Goal: Communication & Community: Connect with others

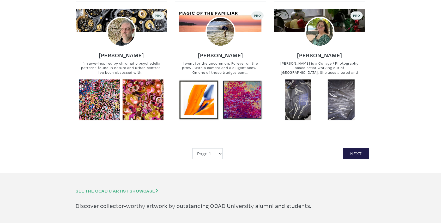
scroll to position [1181, 0]
click at [356, 148] on link "Next" at bounding box center [356, 153] width 26 height 11
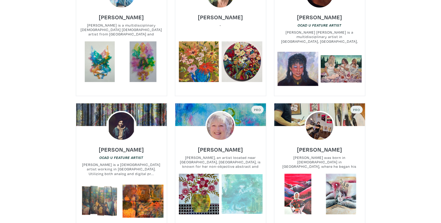
scroll to position [69, 0]
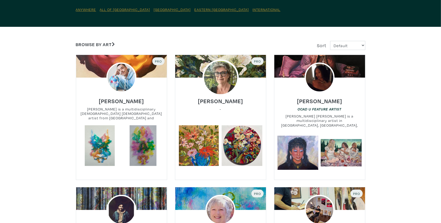
click at [216, 77] on img at bounding box center [220, 77] width 36 height 36
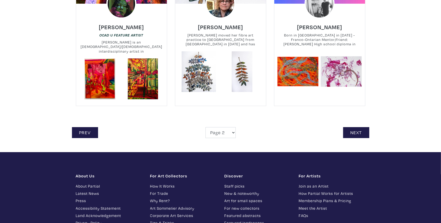
scroll to position [1233, 0]
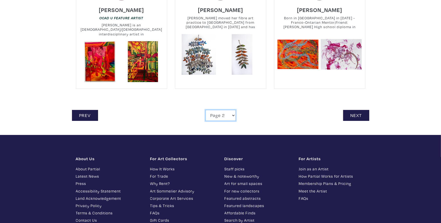
click at [216, 110] on select "Page 1 Page 2 Page 3 Page 4 Page 5 Page 6 Page 7 Page 8 Page 9 Page 10 Page 11 …" at bounding box center [220, 115] width 30 height 11
click at [205, 110] on select "Page 1 Page 2 Page 3 Page 4 Page 5 Page 6 Page 7 Page 8 Page 9 Page 10 Page 11 …" at bounding box center [220, 115] width 30 height 11
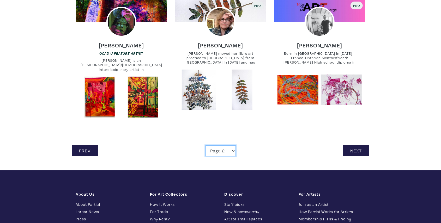
scroll to position [1181, 0]
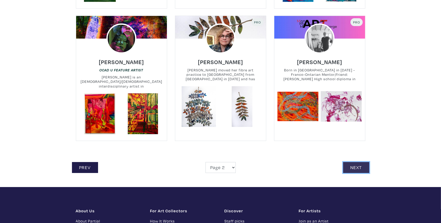
click at [352, 162] on link "Next" at bounding box center [356, 167] width 26 height 11
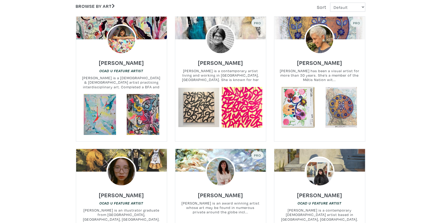
scroll to position [121, 0]
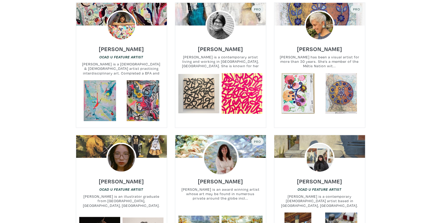
click at [216, 155] on img at bounding box center [220, 158] width 36 height 36
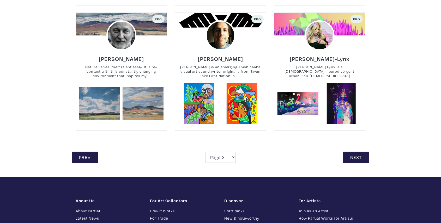
scroll to position [1164, 0]
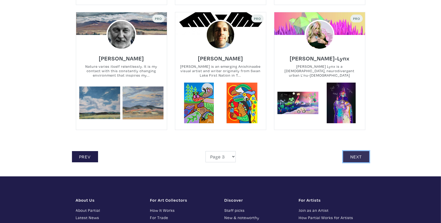
click at [356, 155] on link "Next" at bounding box center [356, 156] width 26 height 11
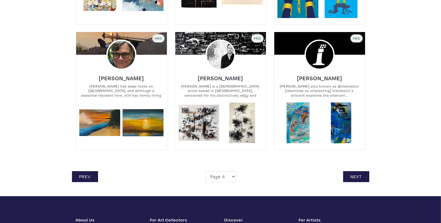
scroll to position [1181, 0]
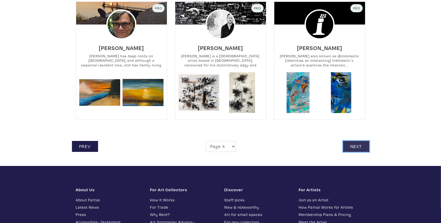
click at [353, 145] on link "Next" at bounding box center [356, 146] width 26 height 11
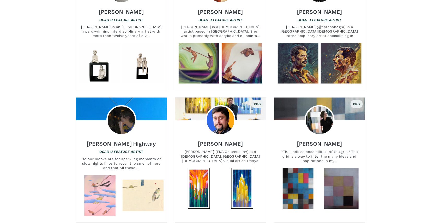
scroll to position [573, 0]
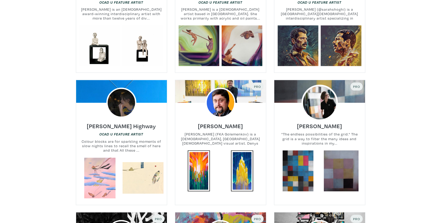
click at [313, 97] on img at bounding box center [319, 103] width 36 height 36
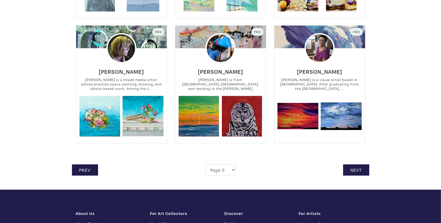
scroll to position [1164, 0]
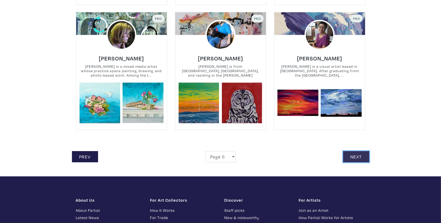
click at [355, 155] on link "Next" at bounding box center [356, 156] width 26 height 11
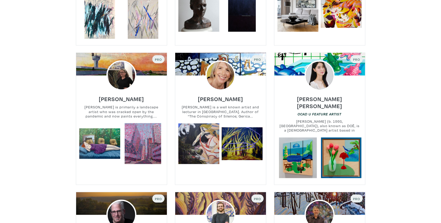
scroll to position [295, 0]
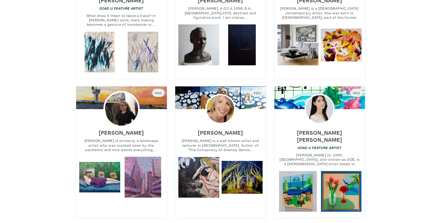
click at [119, 103] on img at bounding box center [121, 109] width 36 height 36
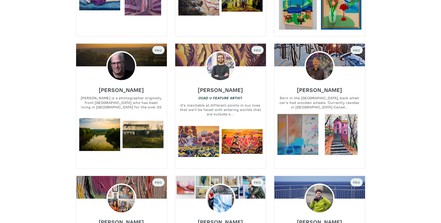
scroll to position [573, 0]
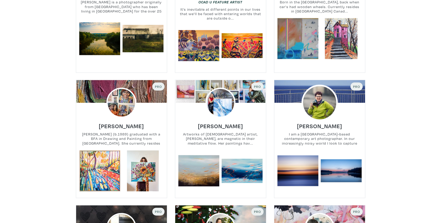
click at [317, 96] on img at bounding box center [319, 103] width 36 height 36
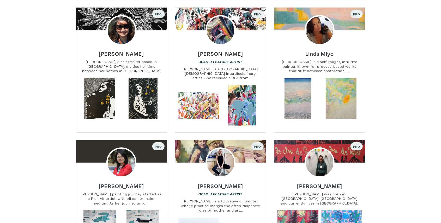
scroll to position [1077, 0]
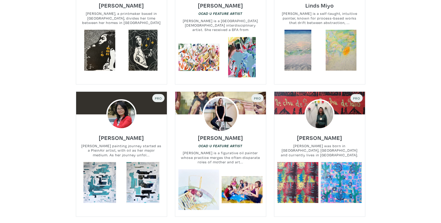
click at [220, 104] on img at bounding box center [220, 114] width 36 height 36
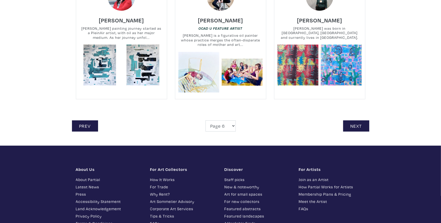
scroll to position [1233, 0]
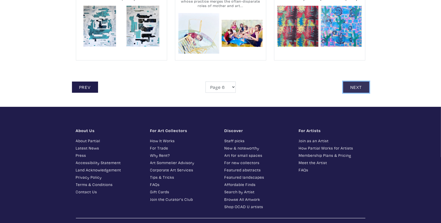
drag, startPoint x: 356, startPoint y: 79, endPoint x: 374, endPoint y: 90, distance: 20.5
click at [357, 82] on link "Next" at bounding box center [356, 87] width 26 height 11
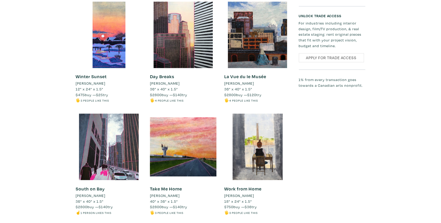
scroll to position [868, 0]
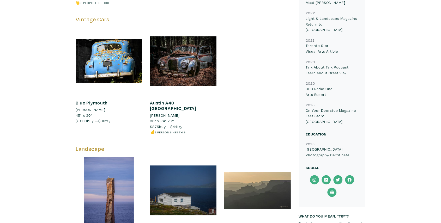
scroll to position [886, 0]
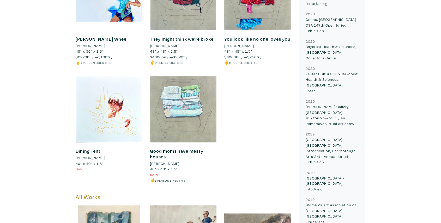
scroll to position [330, 0]
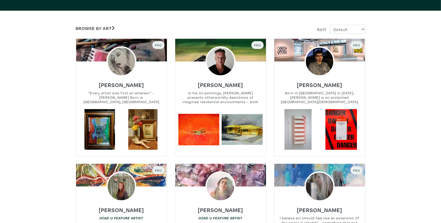
scroll to position [87, 0]
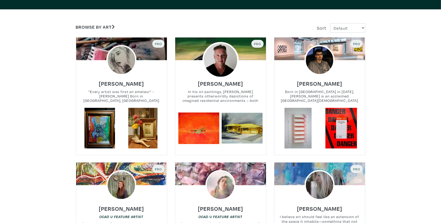
click at [221, 58] on img at bounding box center [220, 60] width 36 height 36
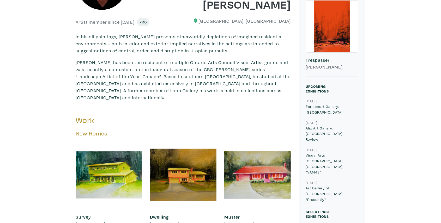
scroll to position [104, 0]
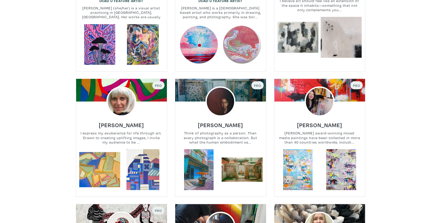
scroll to position [313, 0]
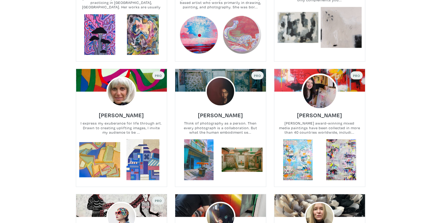
click at [319, 90] on img at bounding box center [319, 92] width 36 height 36
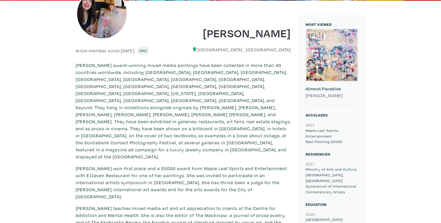
scroll to position [121, 0]
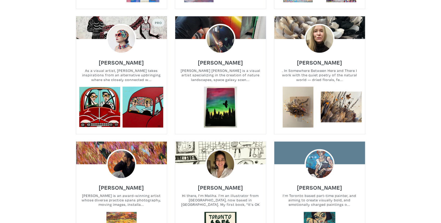
scroll to position [486, 0]
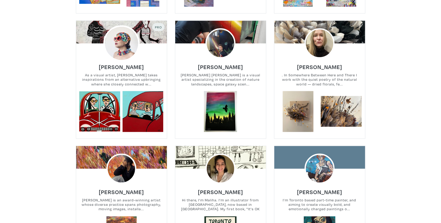
click at [121, 43] on img at bounding box center [121, 43] width 36 height 36
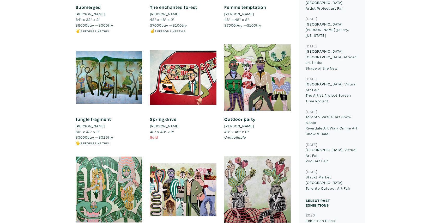
scroll to position [978, 0]
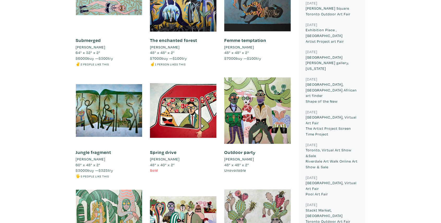
click at [111, 117] on div at bounding box center [109, 110] width 66 height 66
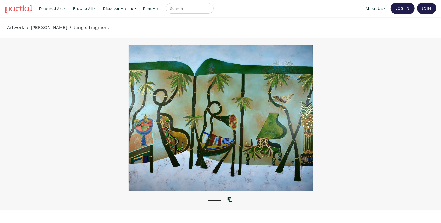
click at [274, 135] on div at bounding box center [220, 118] width 441 height 147
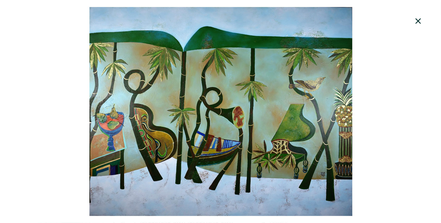
click at [274, 135] on div at bounding box center [220, 111] width 441 height 209
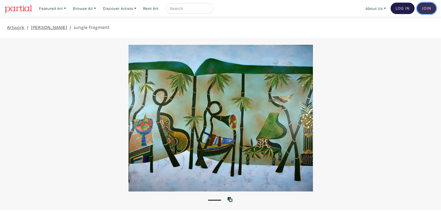
click at [427, 8] on link "Join the Community" at bounding box center [426, 8] width 19 height 11
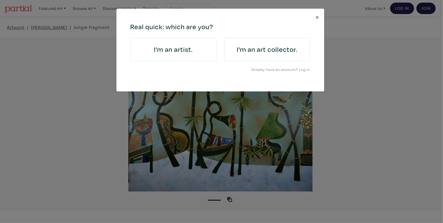
click at [168, 49] on h4 "I'm an artist." at bounding box center [173, 49] width 71 height 8
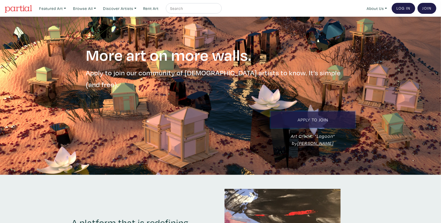
click at [314, 112] on link "Apply to Join" at bounding box center [312, 120] width 84 height 16
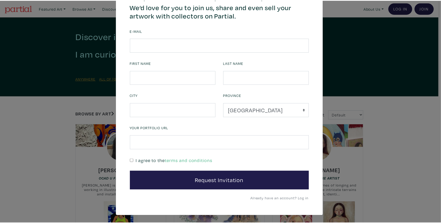
scroll to position [13, 0]
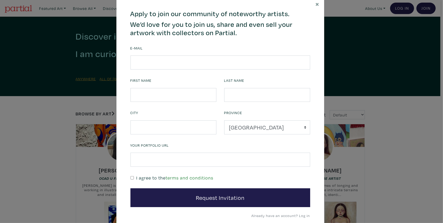
click at [176, 177] on link "terms and conditions" at bounding box center [190, 178] width 48 height 6
click at [316, 3] on span "×" at bounding box center [318, 3] width 4 height 9
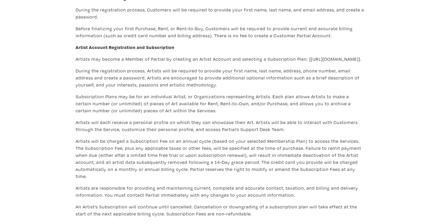
scroll to position [226, 0]
